Goal: Book appointment/travel/reservation

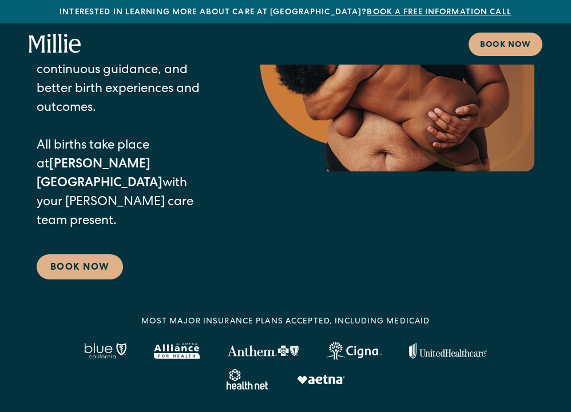
scroll to position [306, 0]
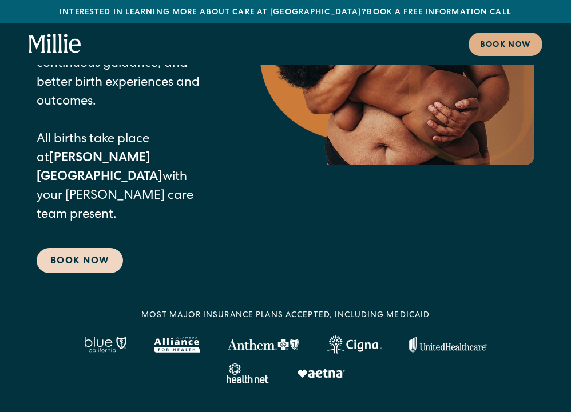
click at [71, 248] on link "Book Now" at bounding box center [80, 260] width 86 height 25
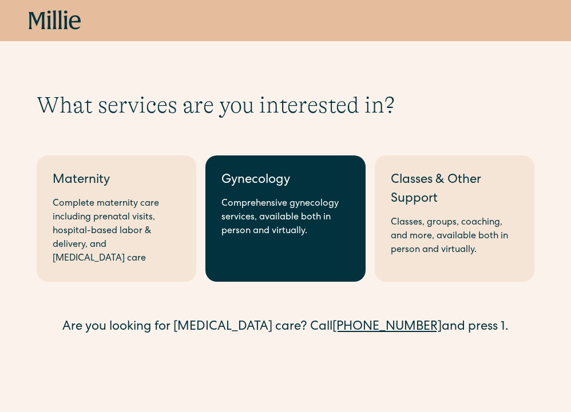
click at [290, 214] on div "Comprehensive gynecology services, available both in person and virtually." at bounding box center [284, 217] width 127 height 41
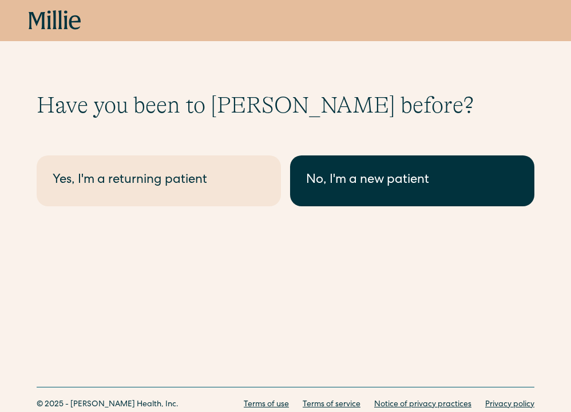
click at [378, 192] on link "No, I'm a new patient" at bounding box center [412, 181] width 244 height 51
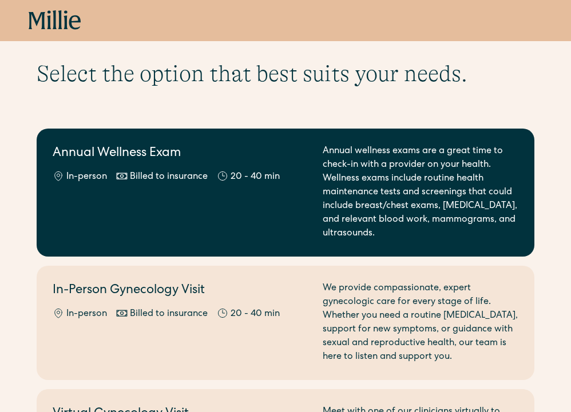
scroll to position [42, 0]
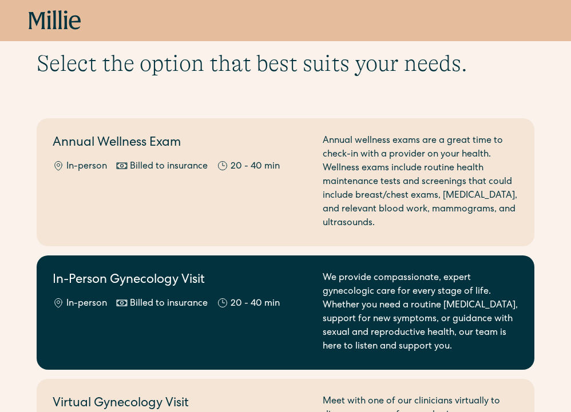
click at [367, 309] on div "We provide compassionate, expert gynecologic care for every stage of life. Whet…" at bounding box center [420, 313] width 196 height 82
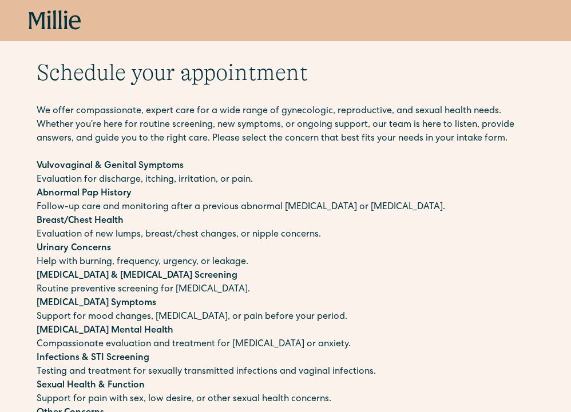
scroll to position [30, 0]
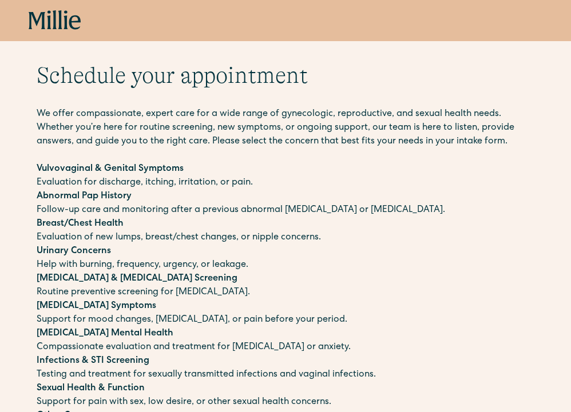
click at [77, 289] on p "[MEDICAL_DATA] & [MEDICAL_DATA] Screening Routine preventive screening for [MED…" at bounding box center [285, 285] width 497 height 27
click at [60, 297] on p "[MEDICAL_DATA] & [MEDICAL_DATA] Screening Routine preventive screening for [MED…" at bounding box center [285, 285] width 497 height 27
click at [68, 282] on strong "[MEDICAL_DATA] & [MEDICAL_DATA] Screening" at bounding box center [137, 278] width 201 height 9
click at [129, 284] on strong "[MEDICAL_DATA] & [MEDICAL_DATA] Screening" at bounding box center [137, 278] width 201 height 9
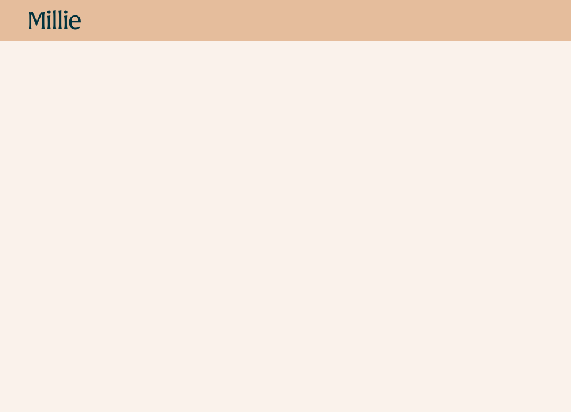
scroll to position [735, 0]
